Goal: Communication & Community: Answer question/provide support

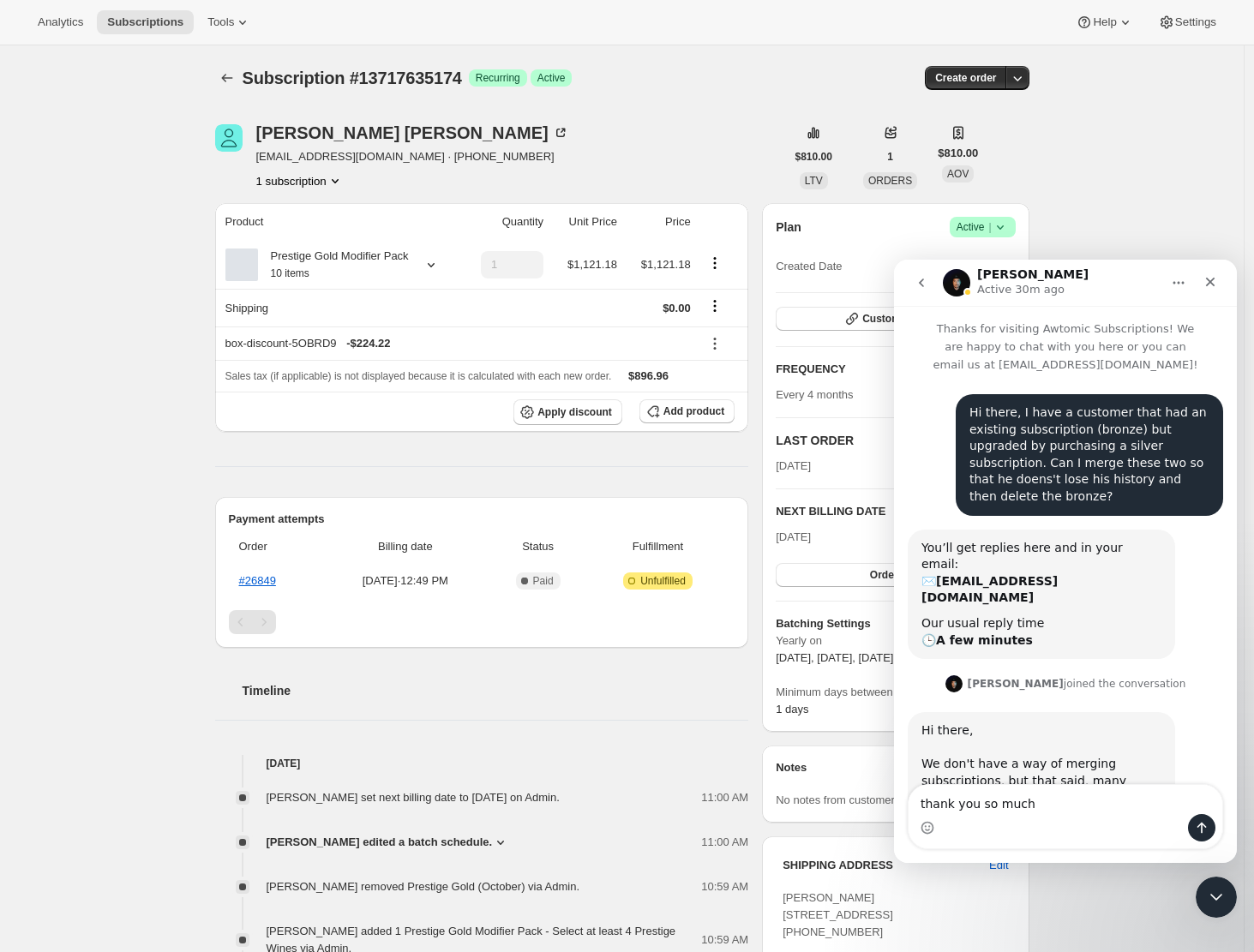
scroll to position [3635, 0]
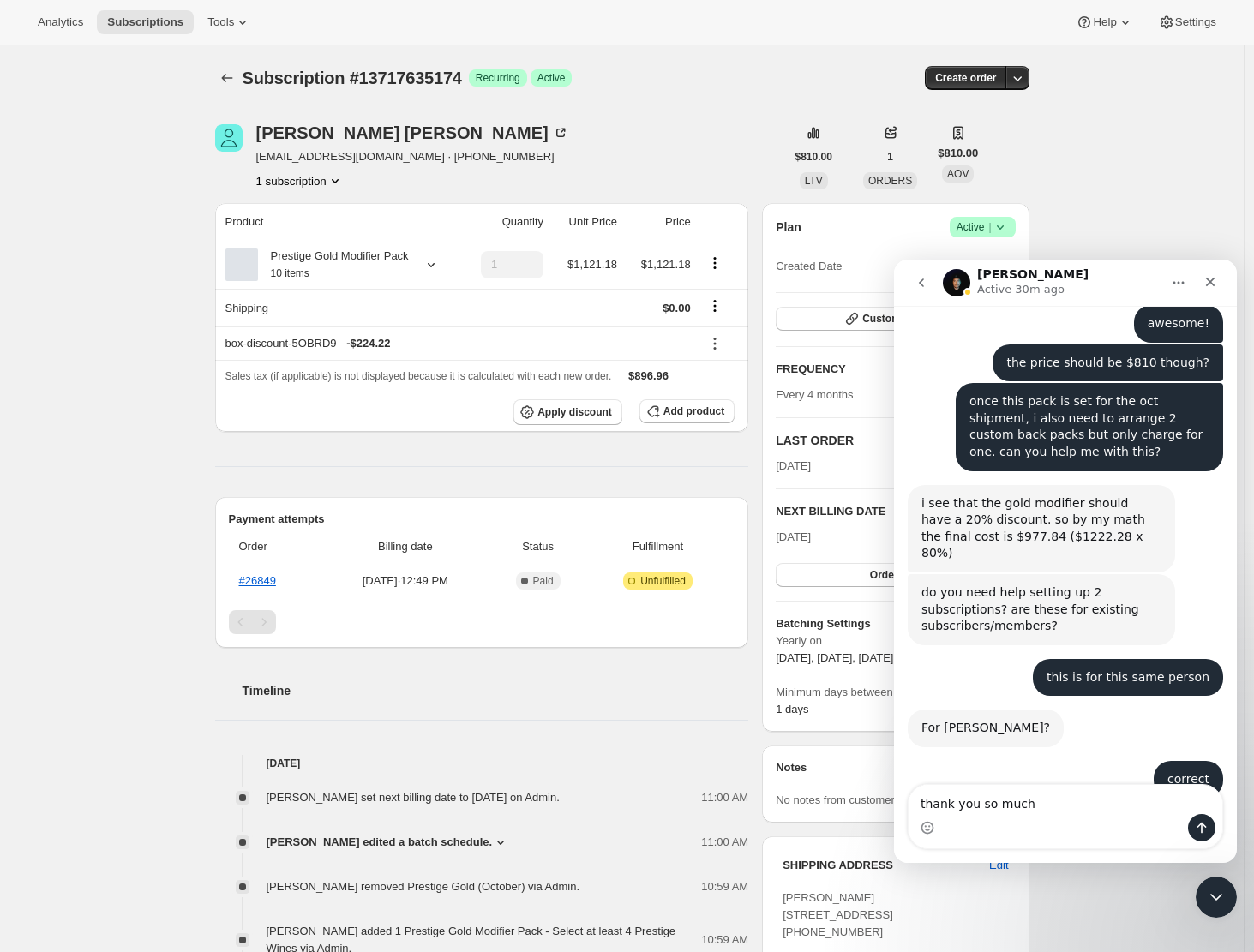
click at [1072, 796] on textarea "thank you so much" at bounding box center [1065, 799] width 314 height 29
click at [1045, 807] on textarea "thank you so much" at bounding box center [1065, 799] width 314 height 29
click at [1201, 830] on icon "Send a message…" at bounding box center [1201, 828] width 9 height 11
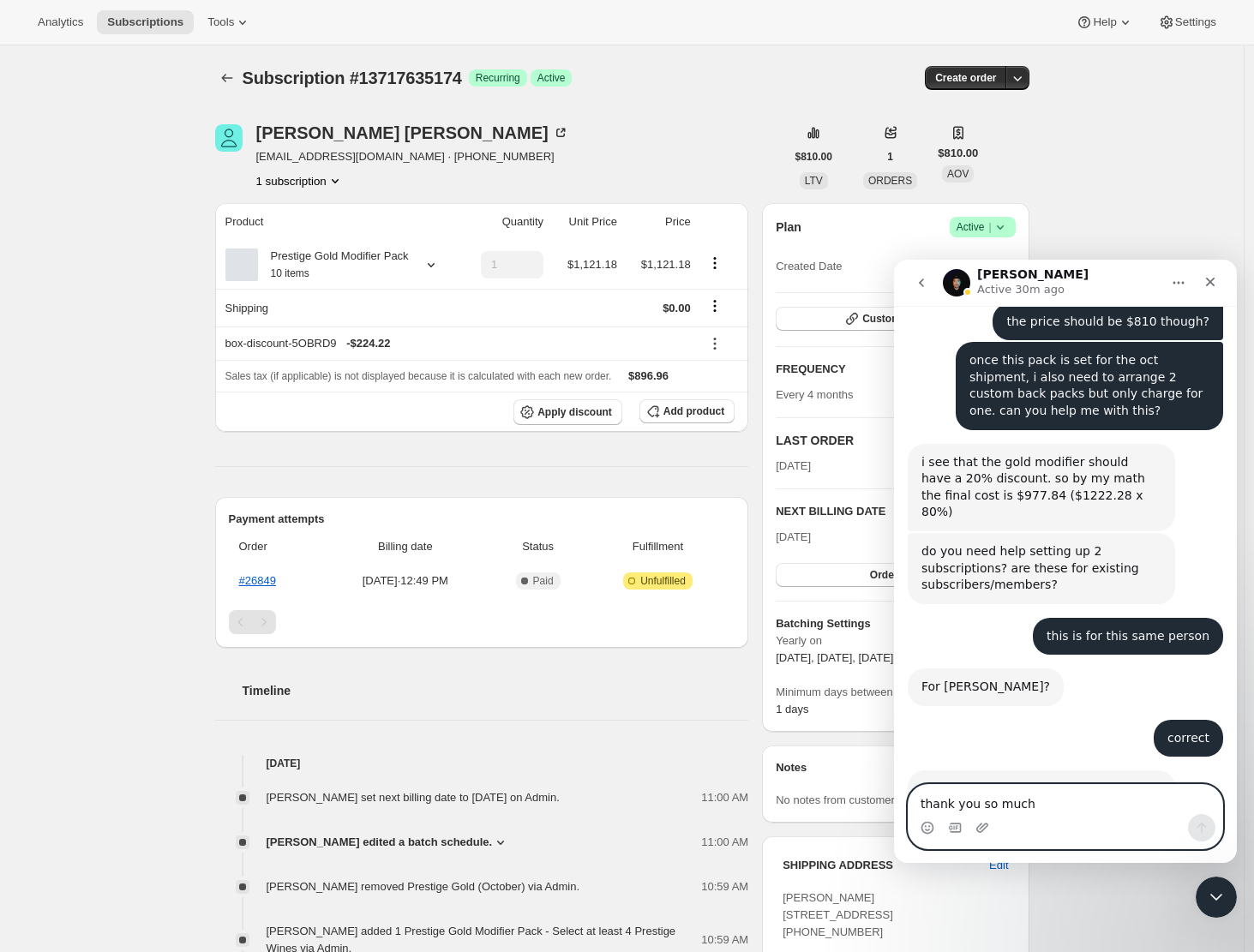
scroll to position [3686, 0]
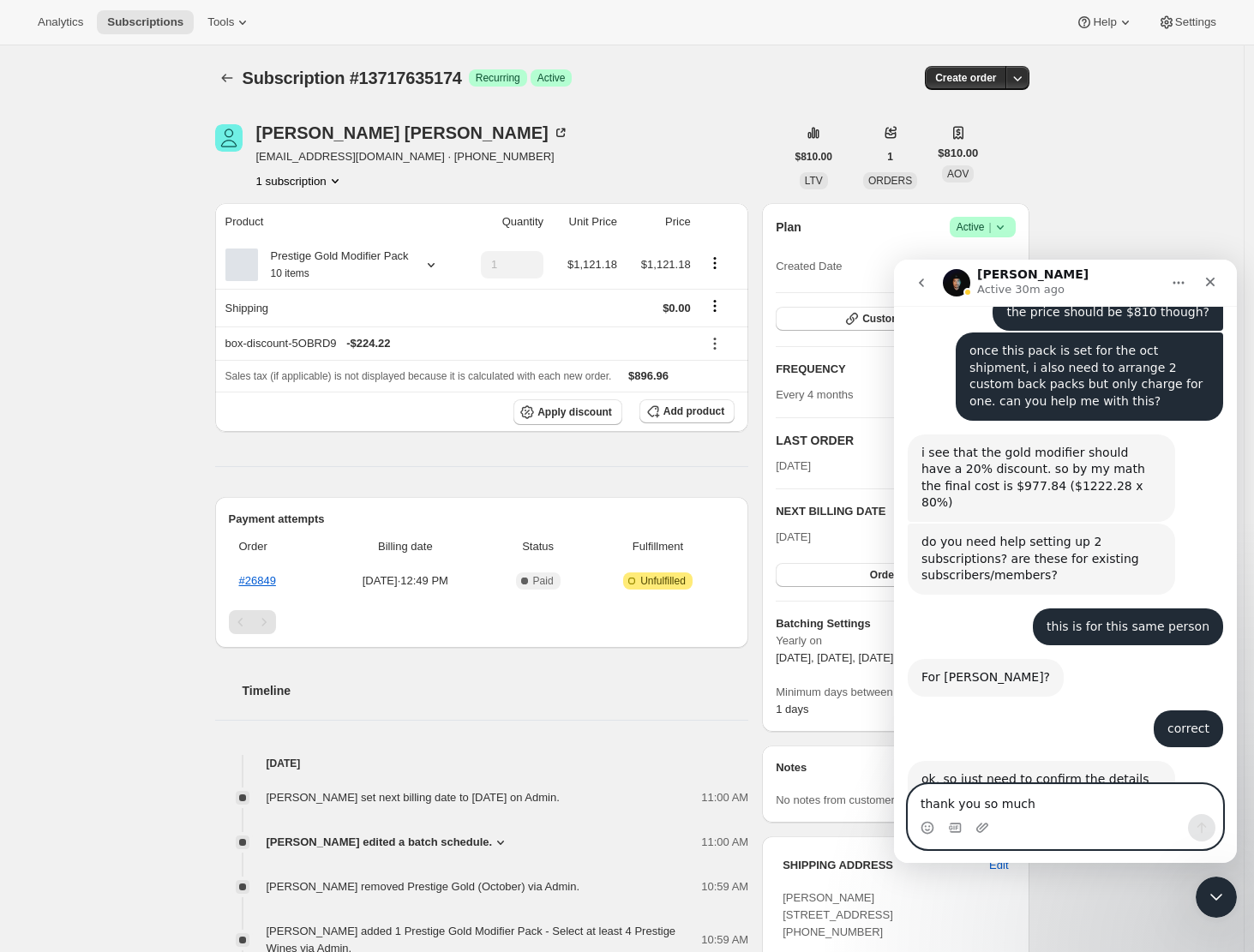
click at [964, 804] on textarea "thank you so much" at bounding box center [1065, 799] width 314 height 29
type textarea "i"
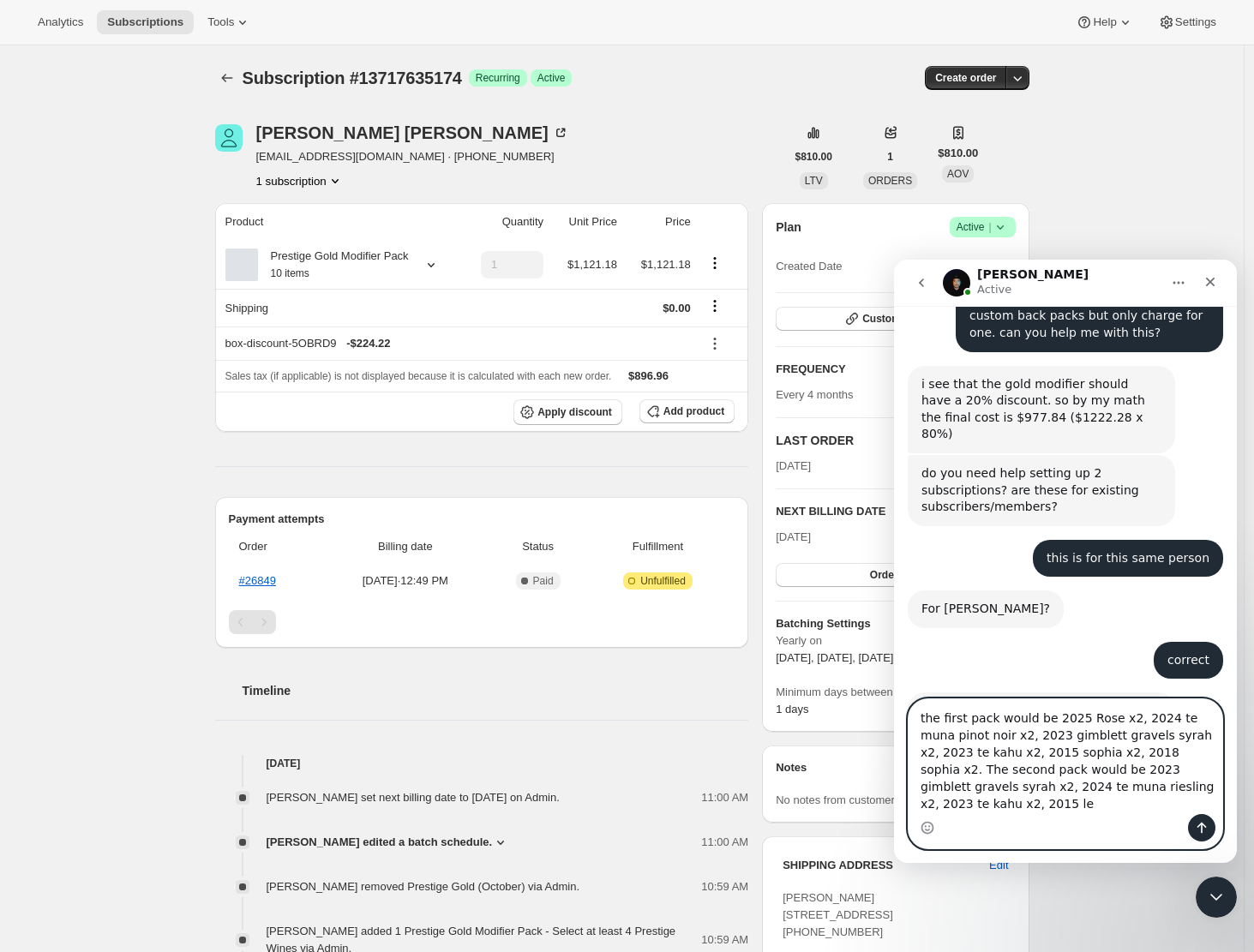
scroll to position [3771, 0]
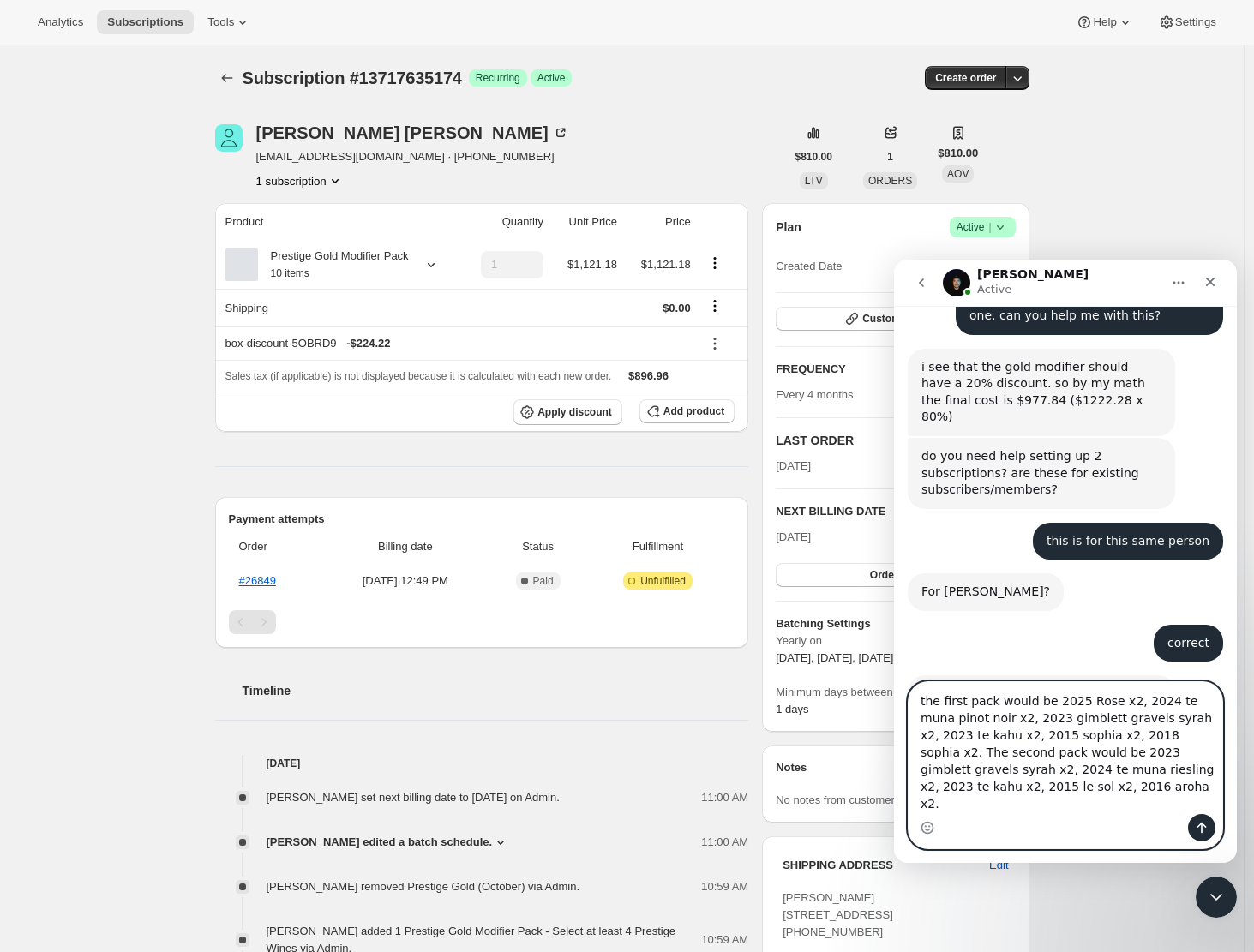
type textarea "the first pack would be 2025 Rose x2, 2024 te muna pinot noir x2, 2023 gimblett…"
click at [1205, 831] on icon "Send a message…" at bounding box center [1201, 828] width 14 height 14
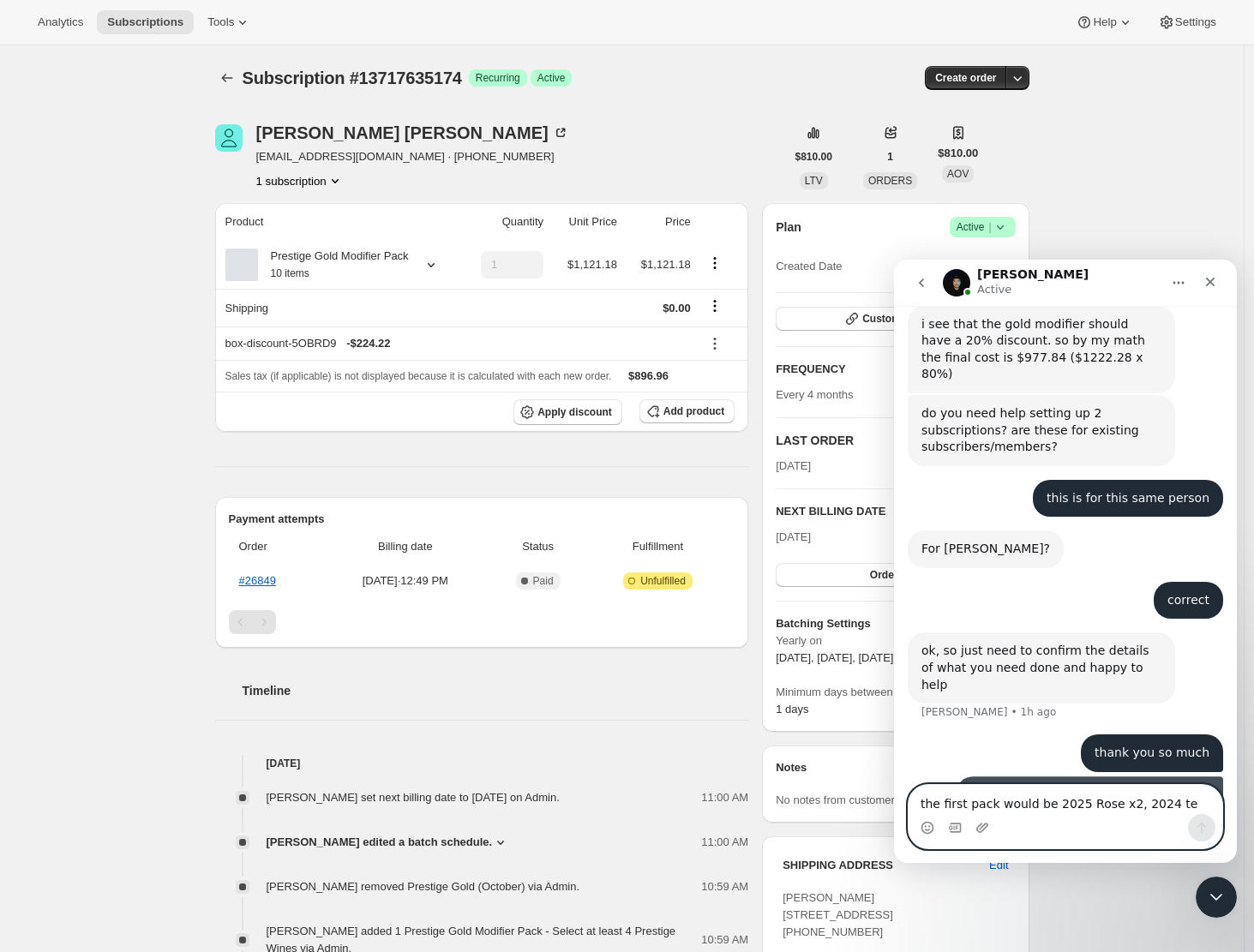
scroll to position [3826, 0]
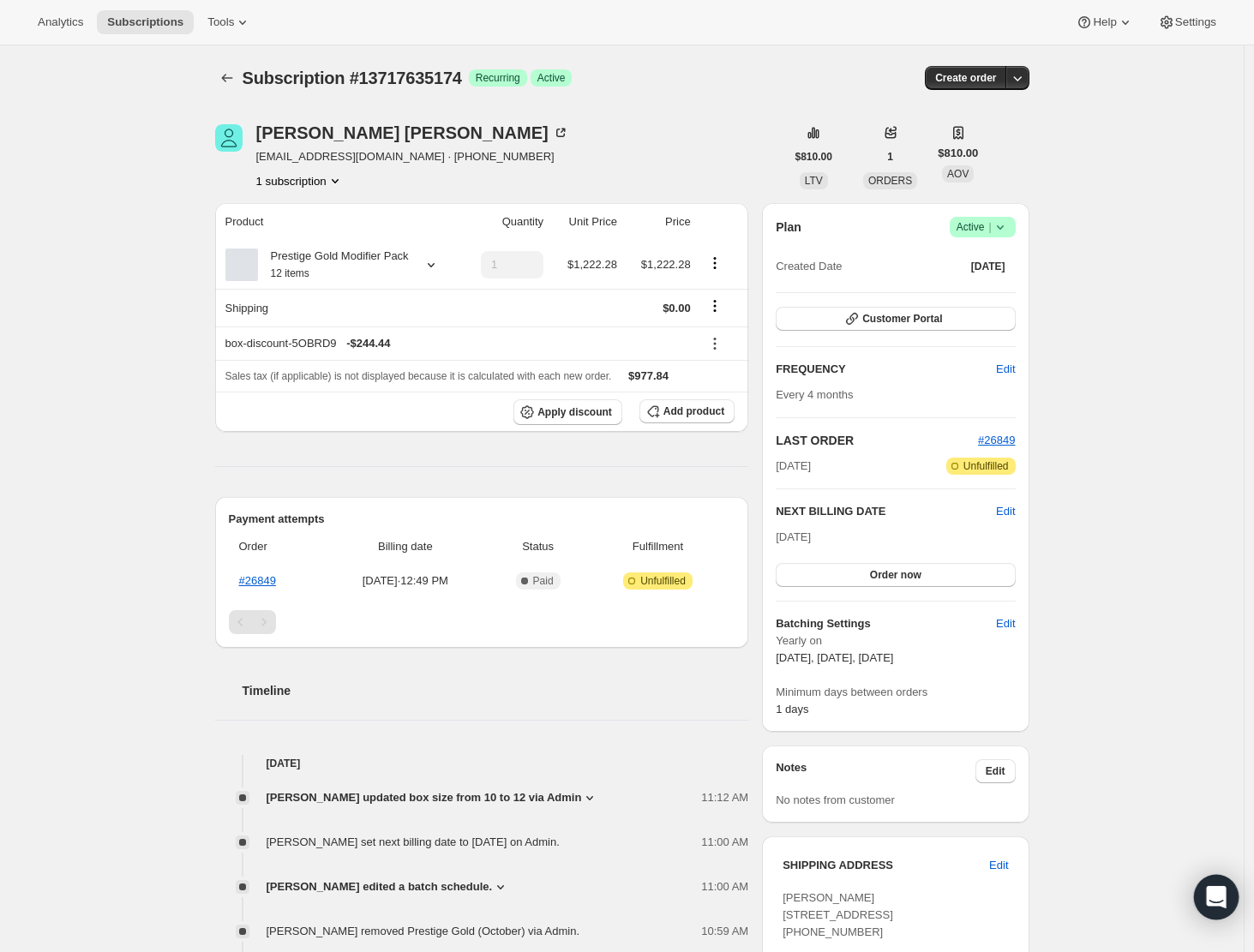
click at [1213, 891] on icon "Open Intercom Messenger" at bounding box center [1216, 897] width 20 height 22
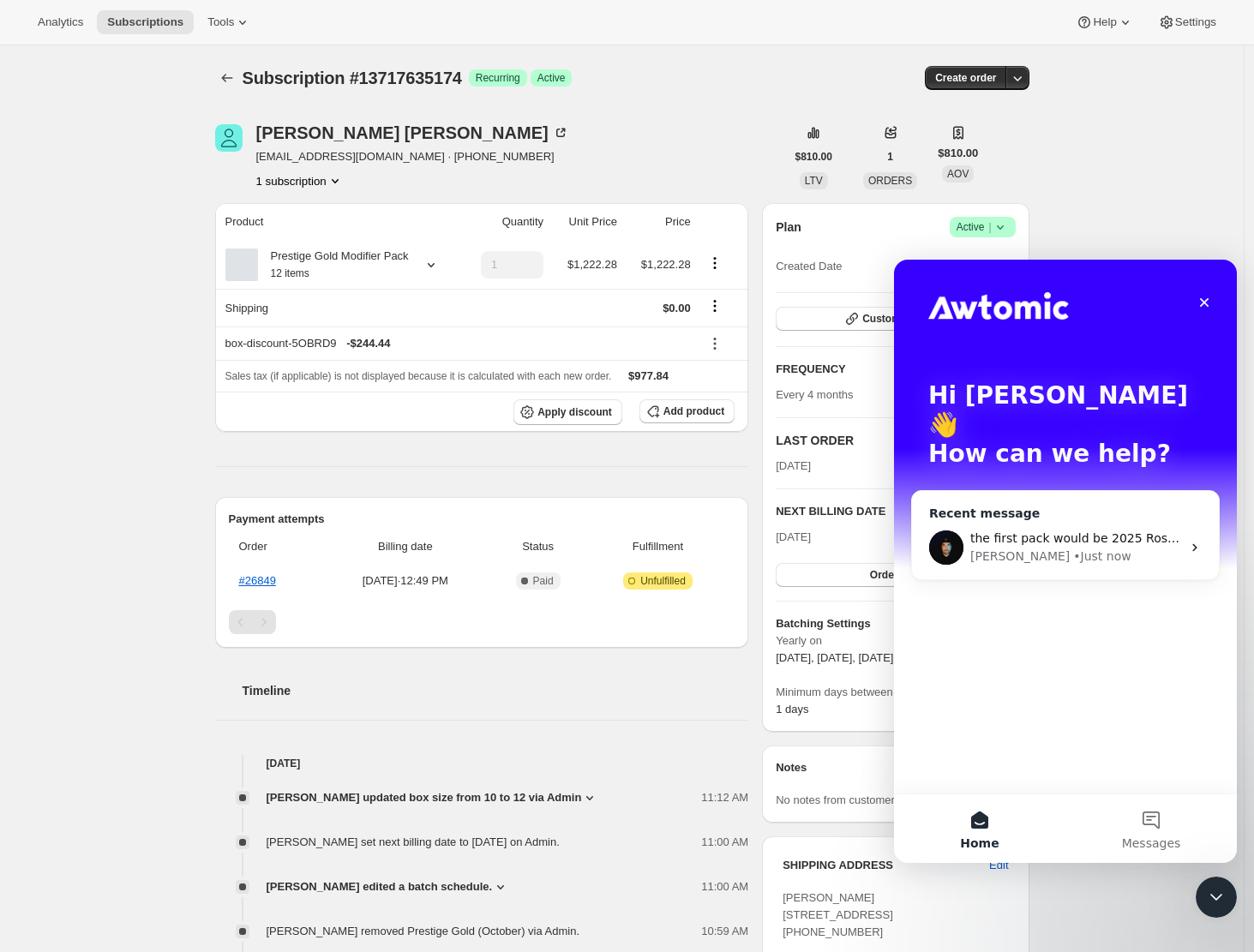
click at [1073, 548] on div "• Just now" at bounding box center [1102, 556] width 58 height 18
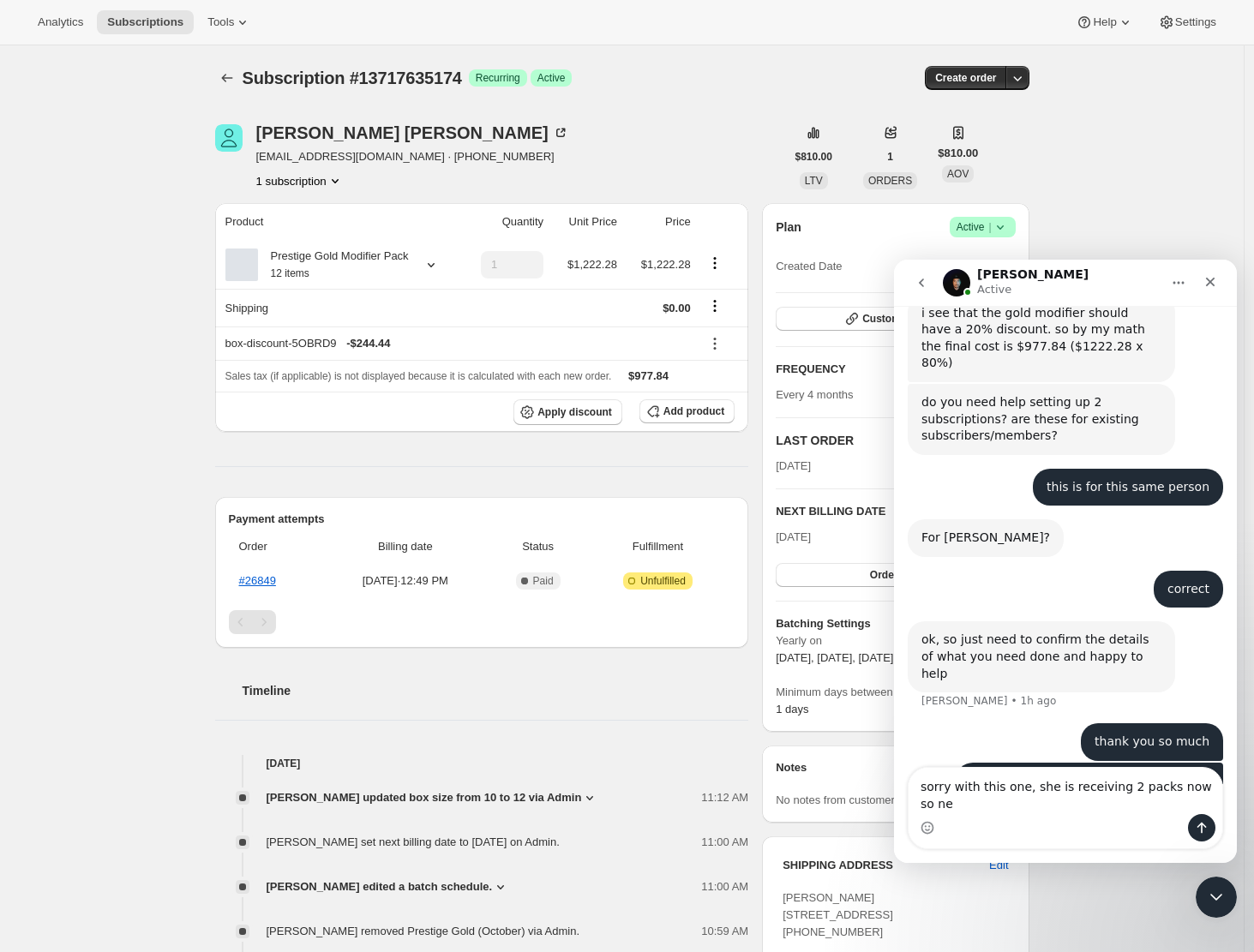
scroll to position [3843, 0]
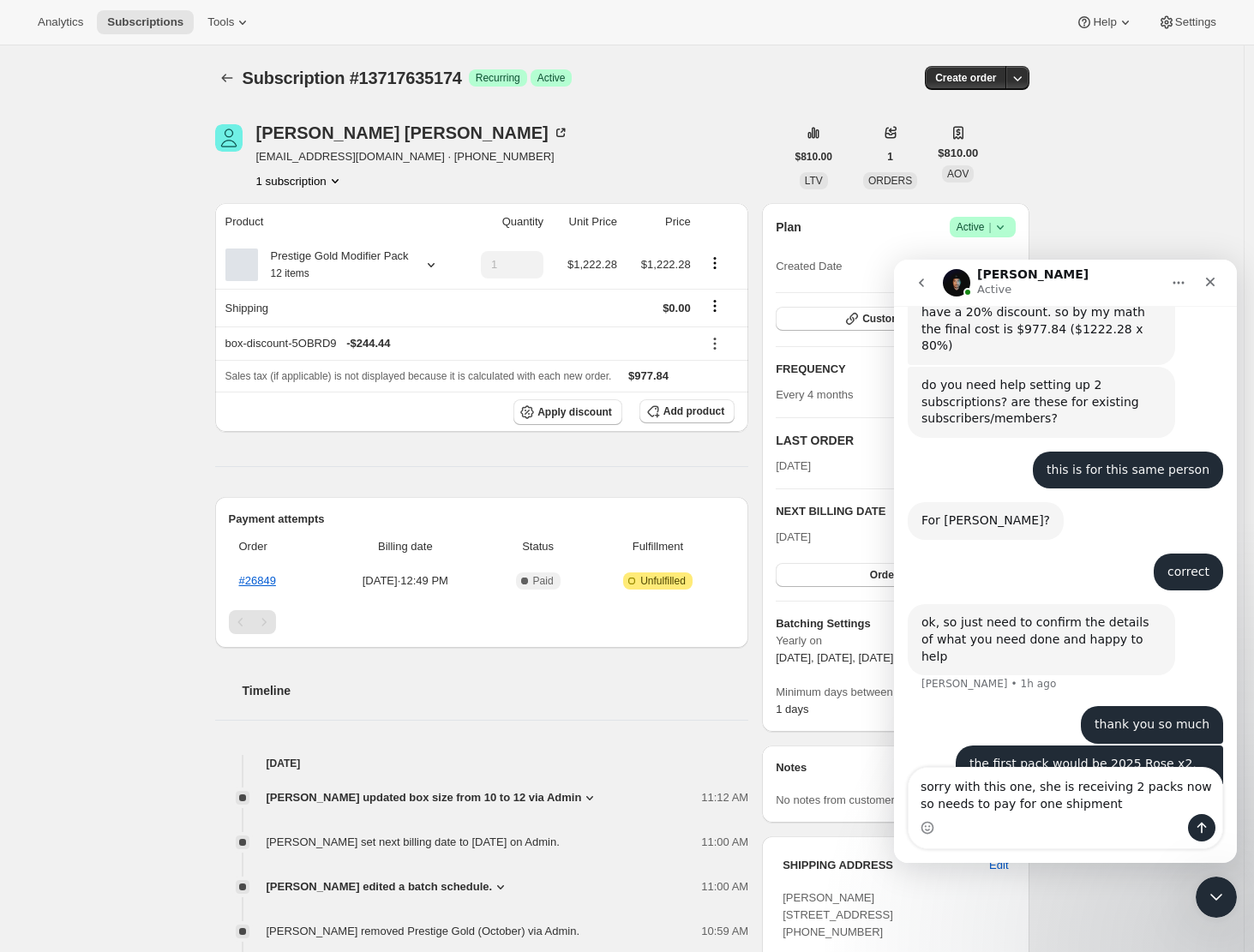
click at [1014, 805] on textarea "sorry with this one, she is receiving 2 packs now so needs to pay for one shipm…" at bounding box center [1065, 791] width 314 height 47
click at [1136, 806] on textarea "sorry with this one, she is receiving 2 packs now so needs to pay for just one …" at bounding box center [1065, 791] width 314 height 47
click at [1159, 804] on textarea "sorry with this one, she is receiving 2 packs now so needs to pay for just one …" at bounding box center [1065, 791] width 314 height 47
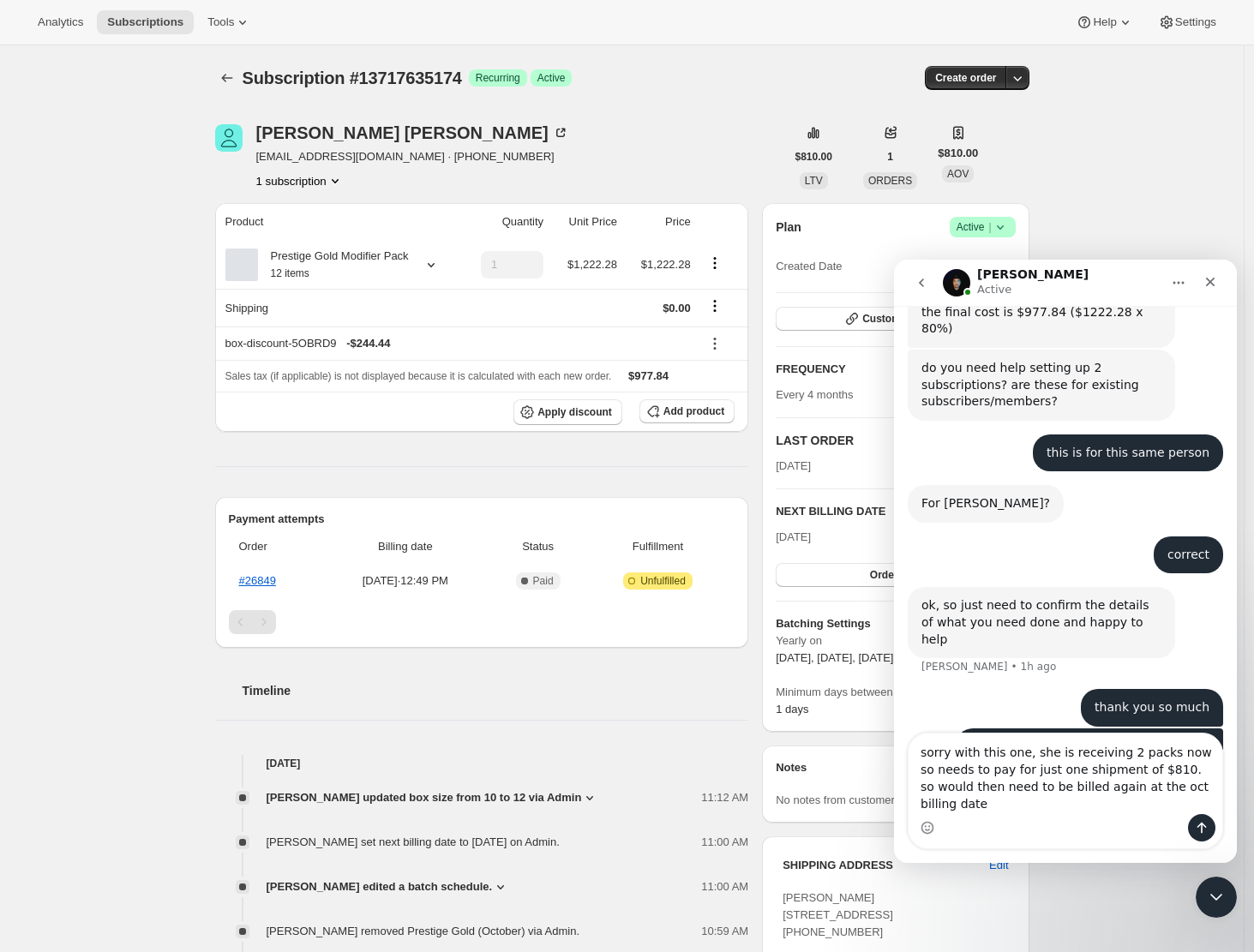
click at [1169, 785] on textarea "sorry with this one, she is receiving 2 packs now so needs to pay for just one …" at bounding box center [1065, 773] width 314 height 80
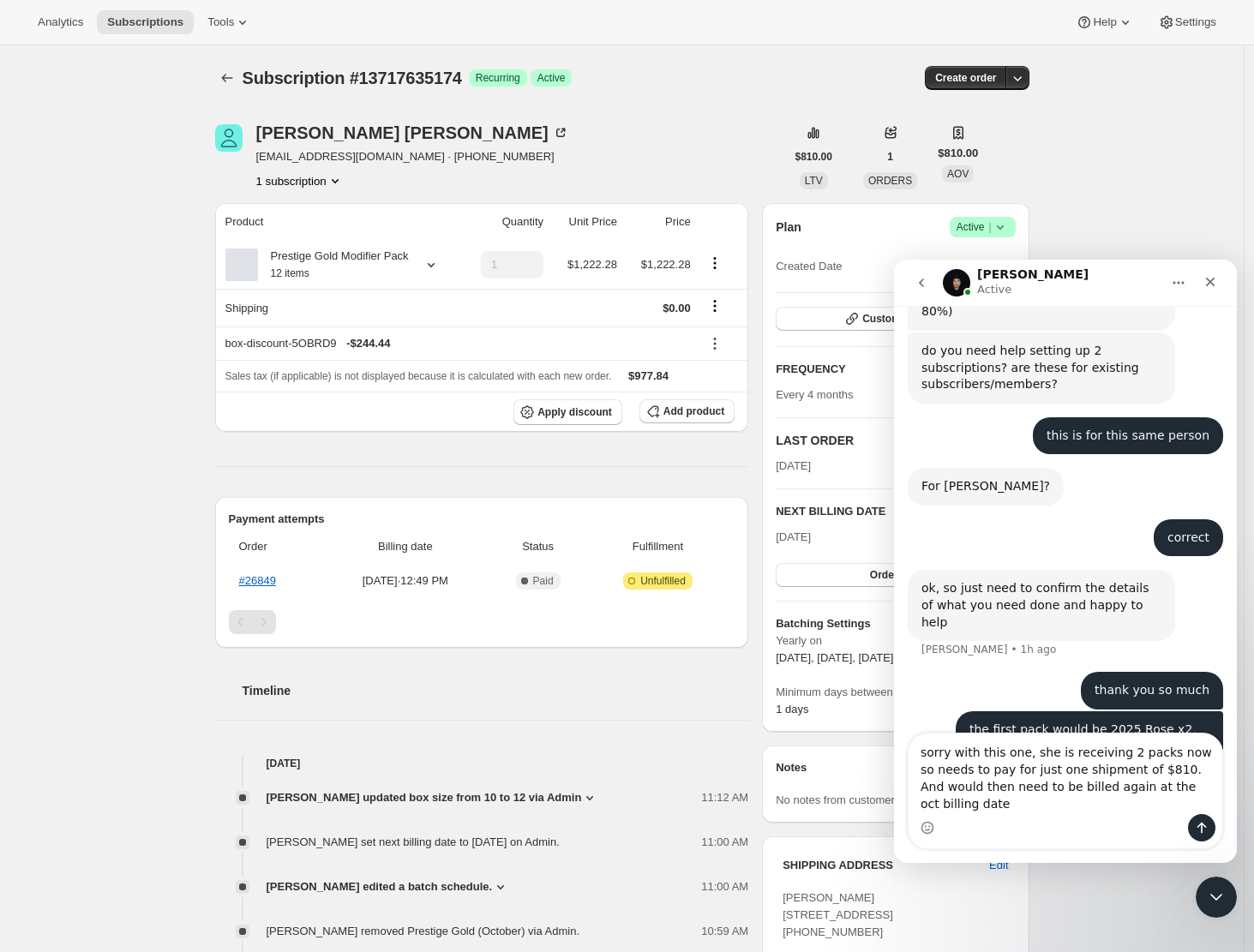
click at [1027, 753] on textarea "sorry with this one, she is receiving 2 packs now so needs to pay for just one …" at bounding box center [1065, 773] width 314 height 80
drag, startPoint x: 1157, startPoint y: 768, endPoint x: 2147, endPoint y: 1038, distance: 1026.2
click at [1157, 768] on textarea "sorry with this one - she is receiving 2 packs now so needs to pay for just one…" at bounding box center [1065, 773] width 314 height 80
click at [1052, 784] on textarea "sorry with this one - she is receiving 2 packs now so needs to pay for just one…" at bounding box center [1065, 765] width 314 height 97
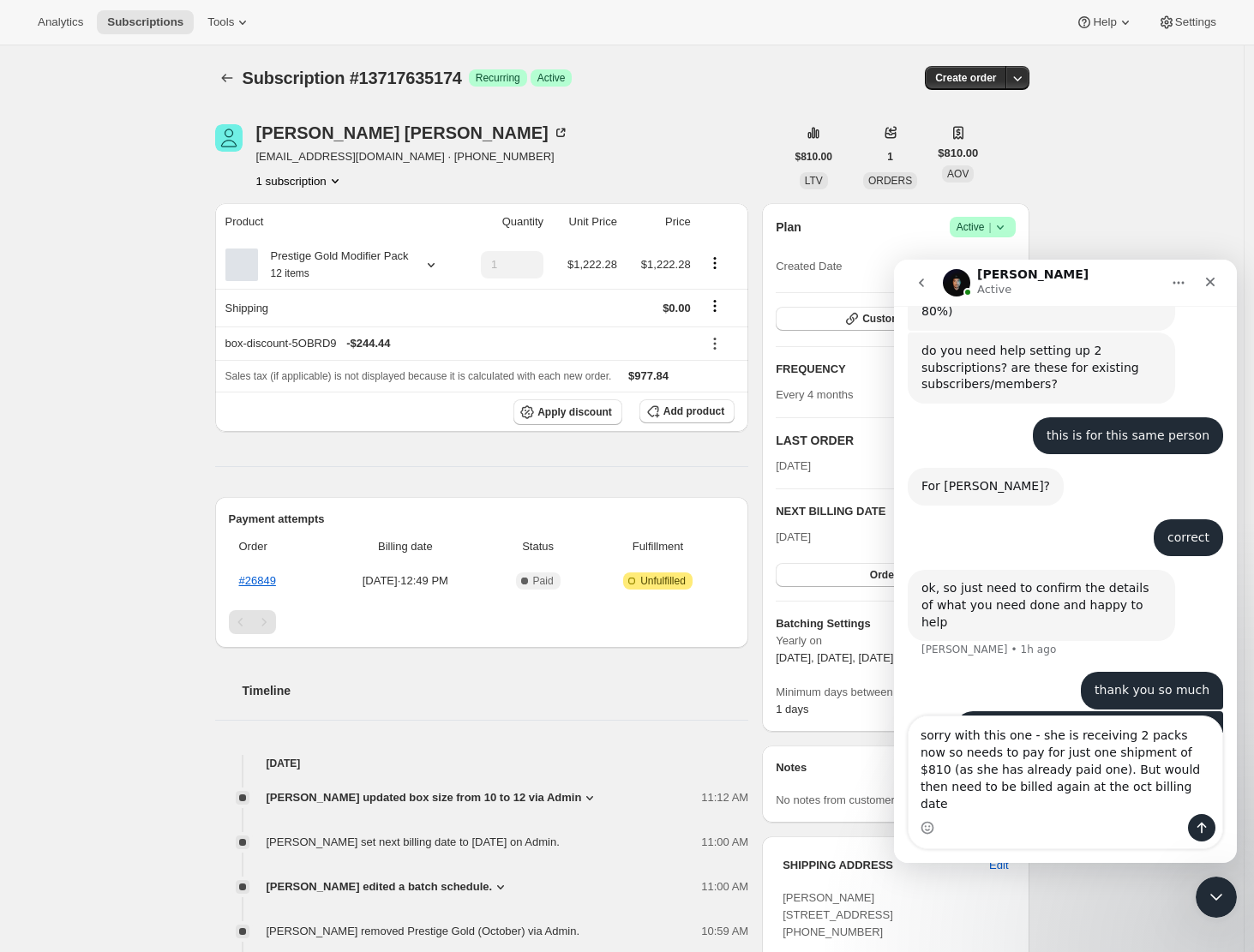
click at [1116, 806] on textarea "sorry with this one - she is receiving 2 packs now so needs to pay for just one…" at bounding box center [1065, 765] width 314 height 97
type textarea "sorry with this one - she is receiving 2 packs now so needs to pay for just one…"
click at [1203, 825] on icon "Send a message…" at bounding box center [1201, 828] width 9 height 11
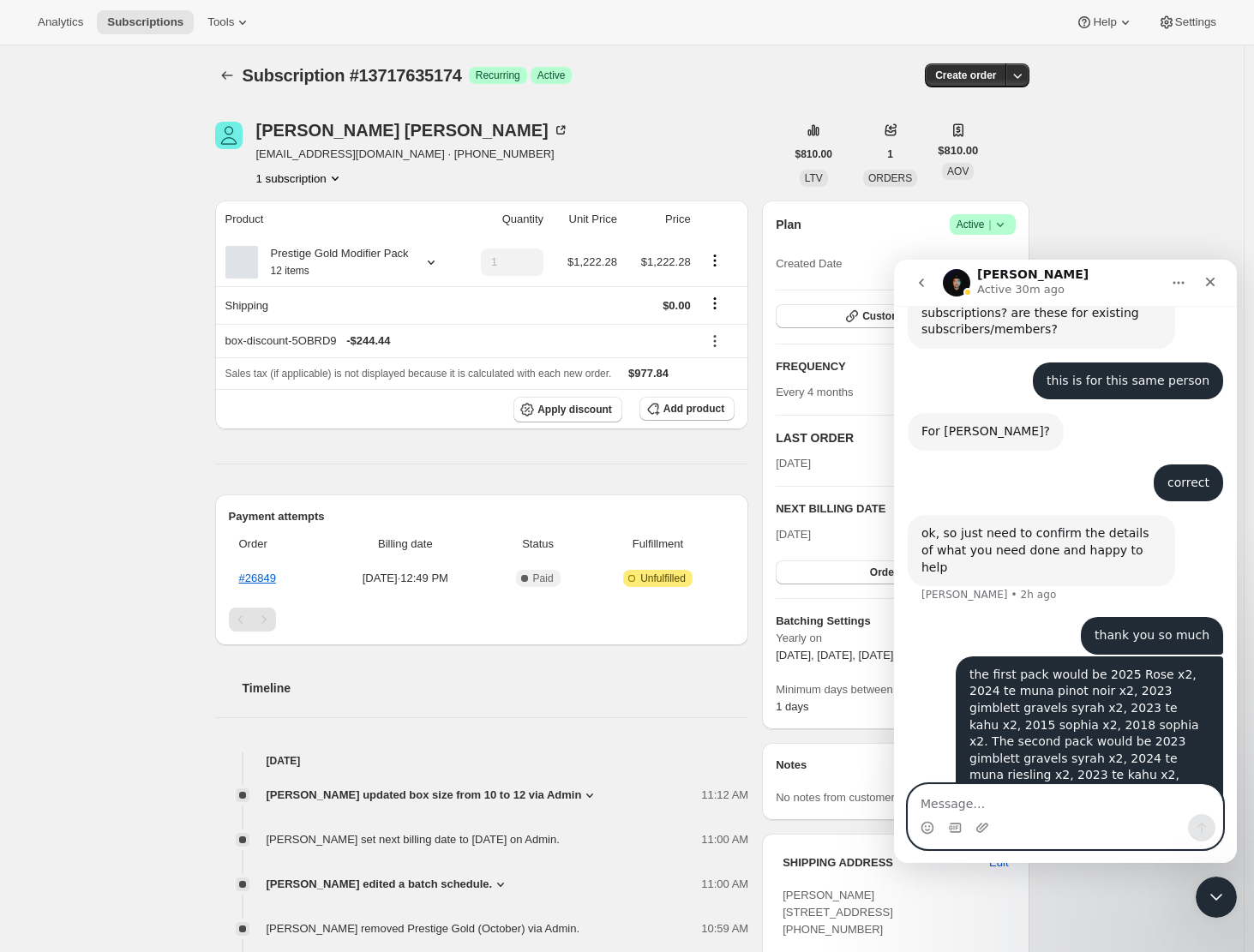
scroll to position [3, 0]
click at [965, 798] on textarea "Message…" at bounding box center [1065, 799] width 314 height 29
type textarea "f"
